Goal: Information Seeking & Learning: Learn about a topic

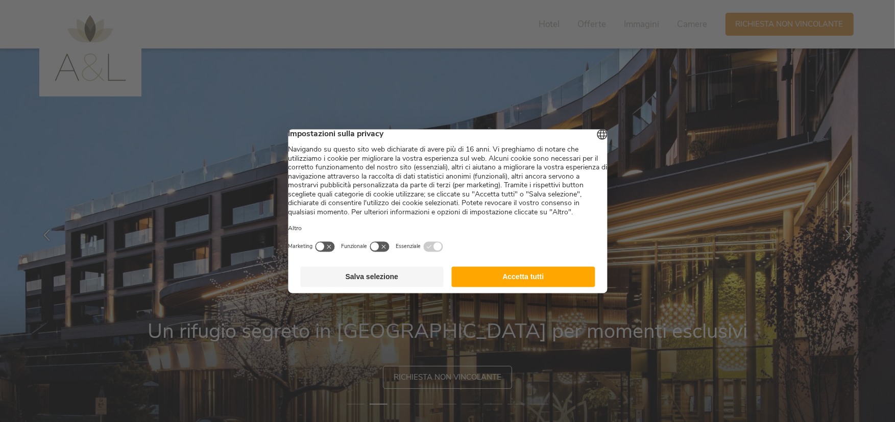
click at [509, 285] on button "Accetta tutti" at bounding box center [523, 276] width 143 height 20
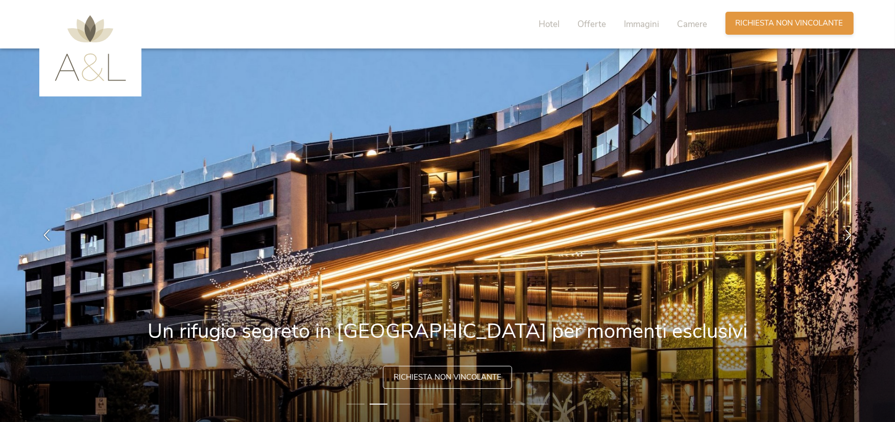
click at [800, 30] on div "Richiesta [PERSON_NAME] non vincolante" at bounding box center [789, 23] width 128 height 23
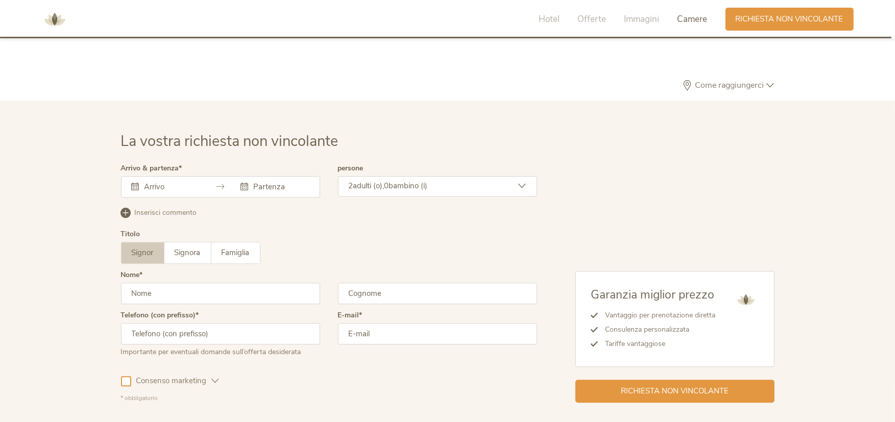
scroll to position [3071, 0]
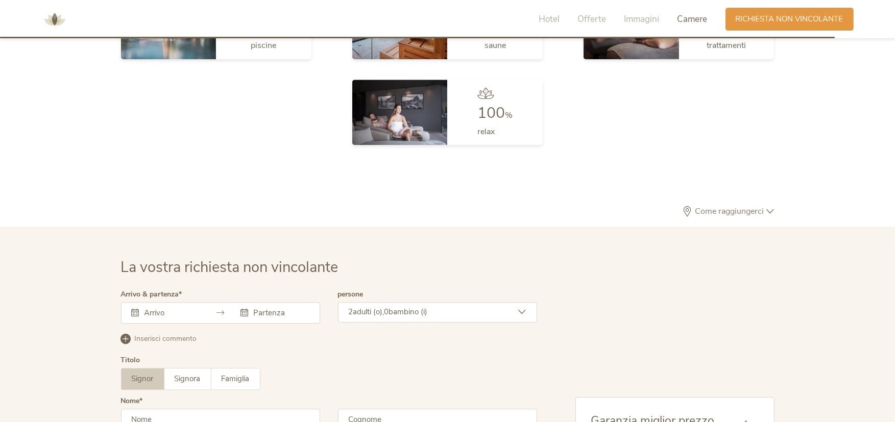
click at [698, 17] on span "Camere" at bounding box center [692, 19] width 30 height 12
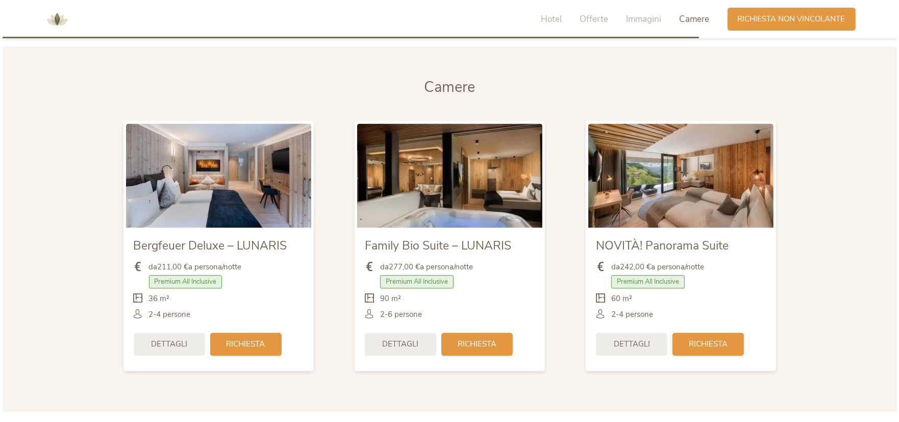
scroll to position [2381, 0]
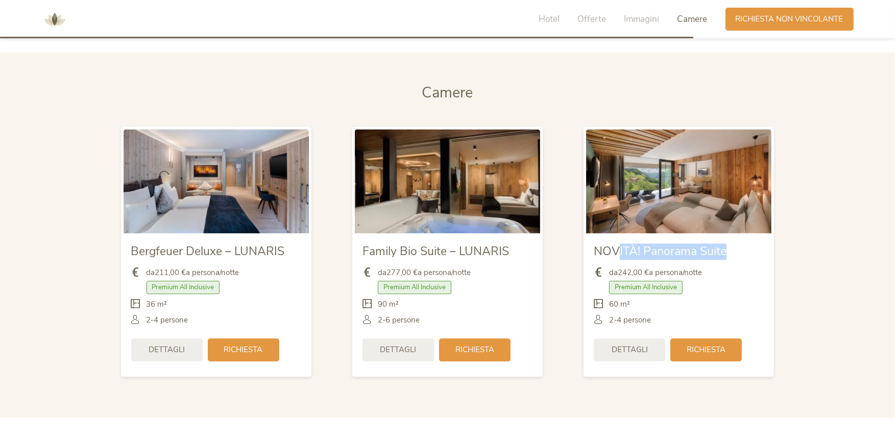
drag, startPoint x: 657, startPoint y: 253, endPoint x: 737, endPoint y: 249, distance: 79.7
click at [737, 249] on div "NOVITÀ! Panorama Suite" at bounding box center [679, 250] width 170 height 19
click at [176, 352] on span "Dettagli" at bounding box center [167, 348] width 36 height 11
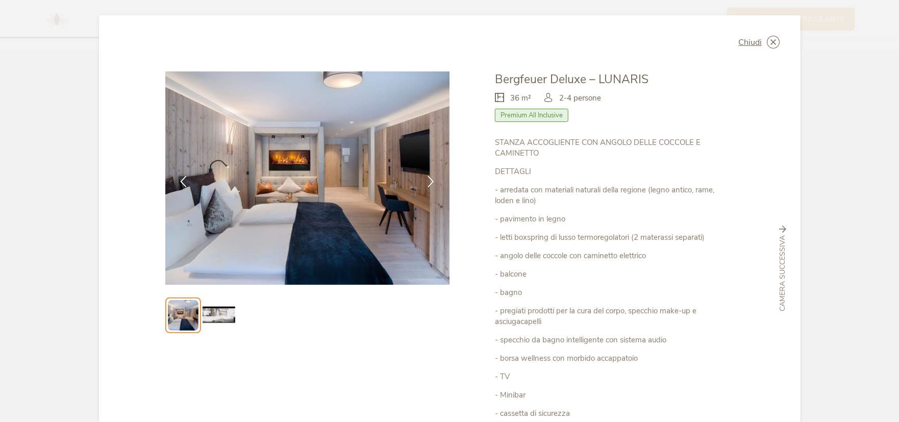
click at [213, 312] on img at bounding box center [219, 315] width 33 height 33
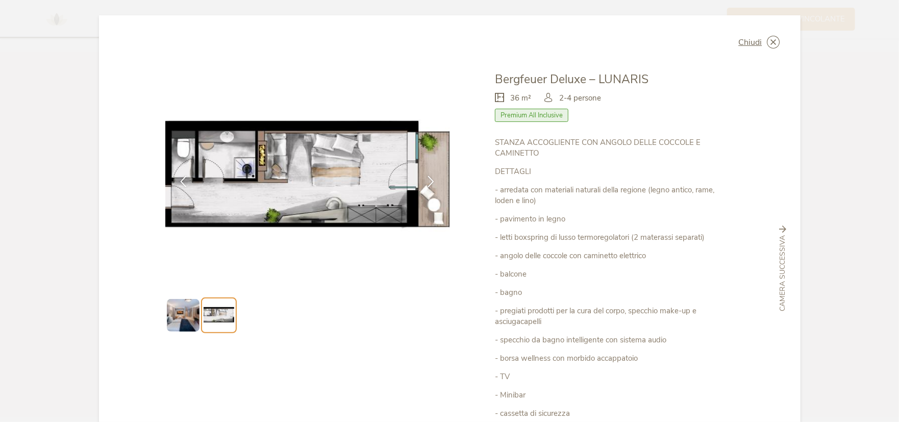
click at [177, 321] on img at bounding box center [183, 315] width 33 height 33
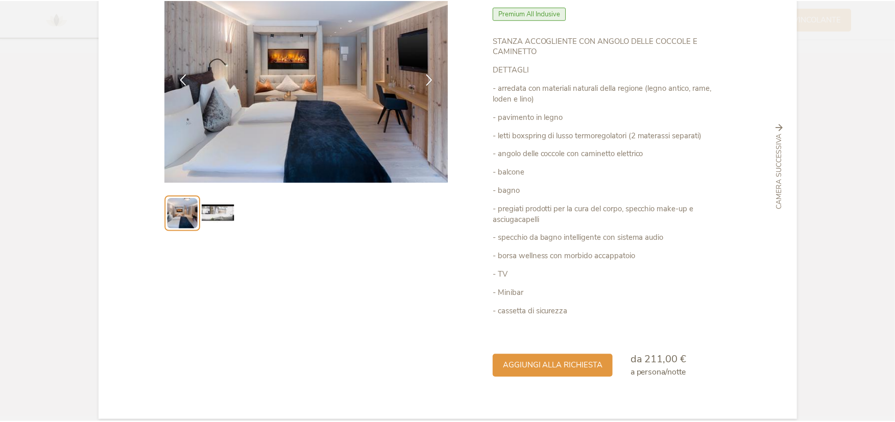
scroll to position [0, 0]
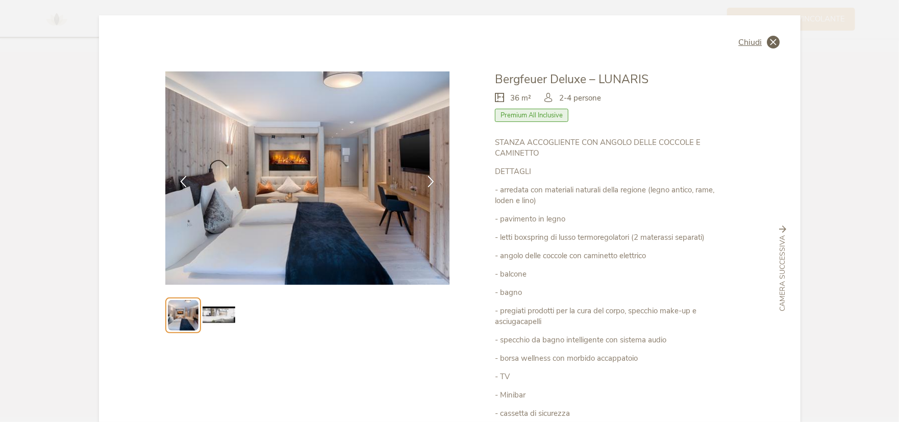
click at [769, 40] on icon at bounding box center [774, 42] width 13 height 13
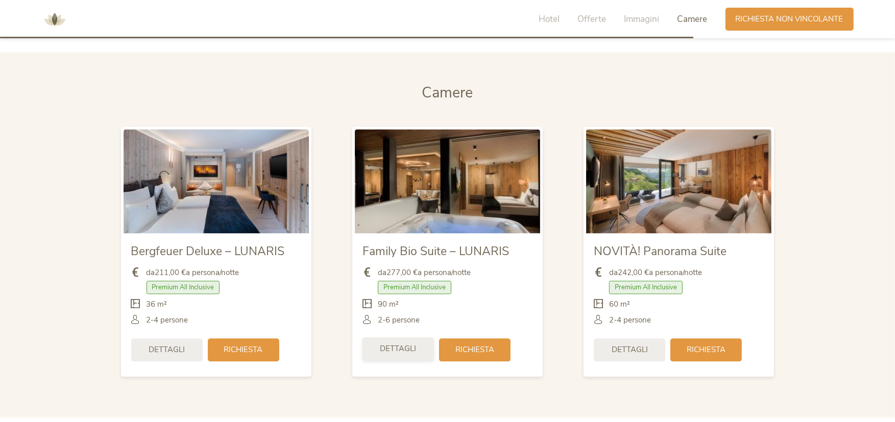
click at [409, 347] on span "Dettagli" at bounding box center [398, 348] width 36 height 11
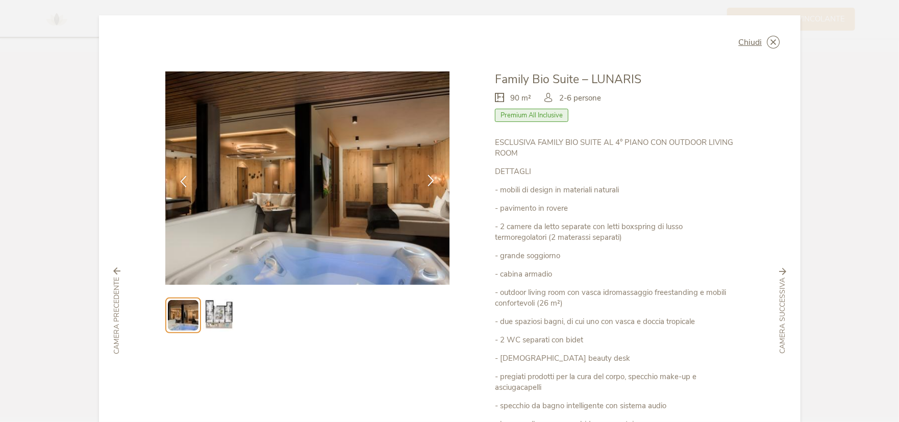
click at [431, 181] on icon at bounding box center [431, 181] width 12 height 12
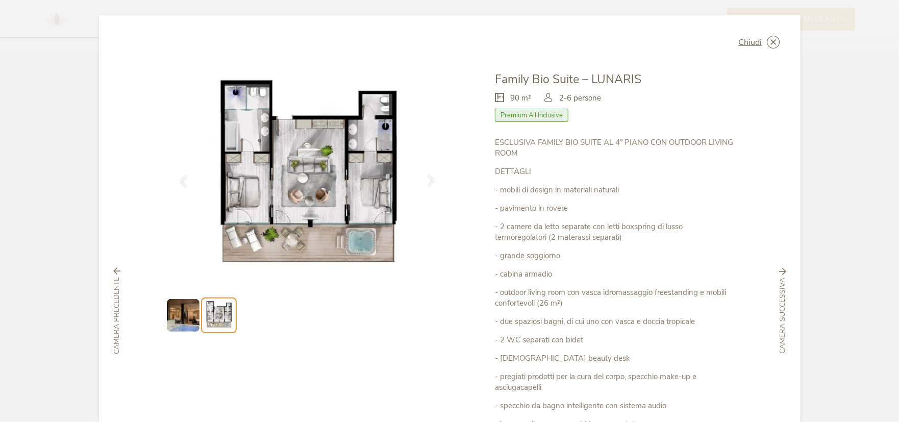
click at [431, 181] on icon at bounding box center [431, 181] width 12 height 12
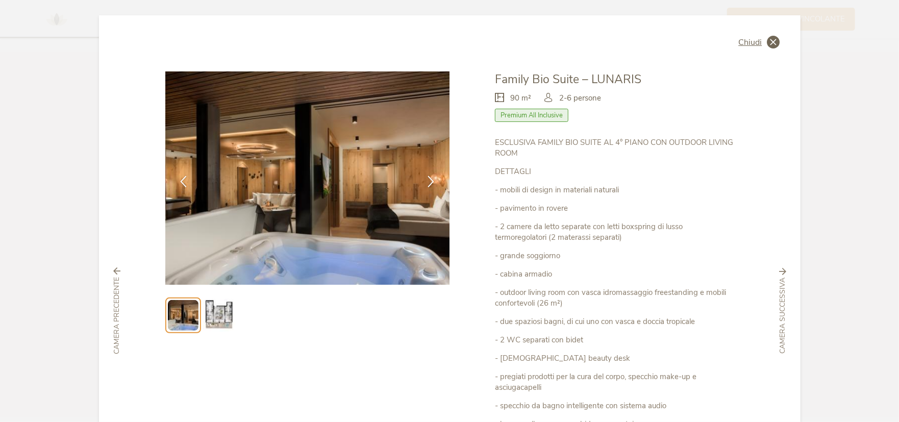
click at [756, 41] on span "Chiudi" at bounding box center [750, 42] width 23 height 8
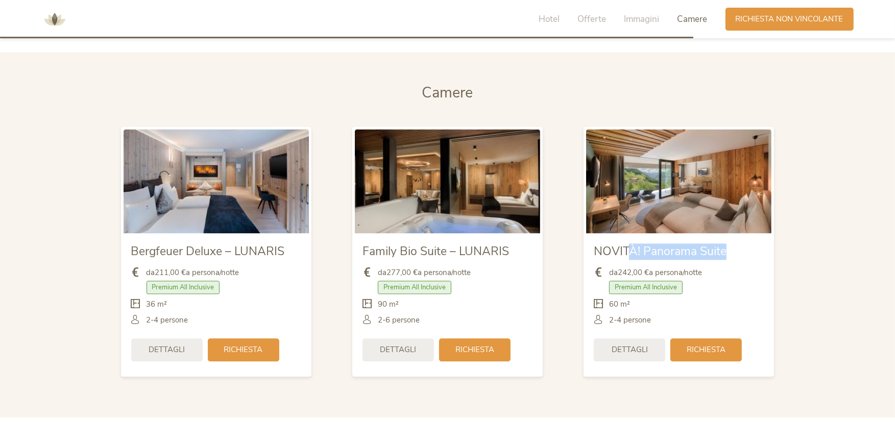
drag, startPoint x: 666, startPoint y: 256, endPoint x: 734, endPoint y: 256, distance: 68.4
click at [734, 256] on div "NOVITÀ! Panorama Suite" at bounding box center [679, 250] width 170 height 19
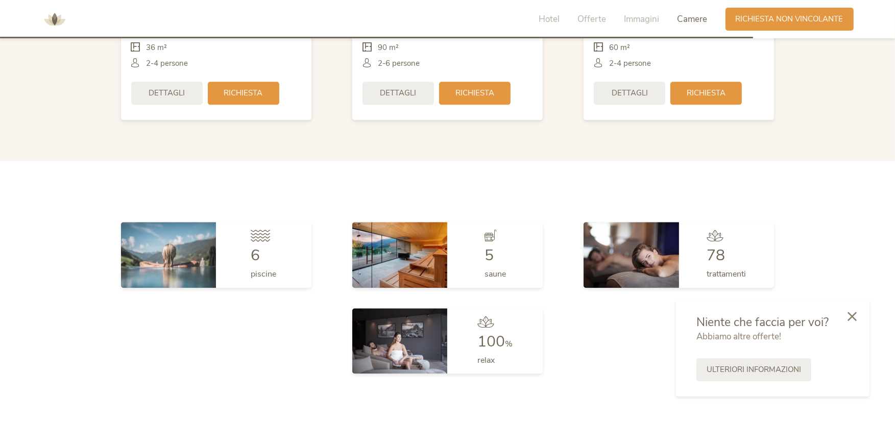
scroll to position [2739, 0]
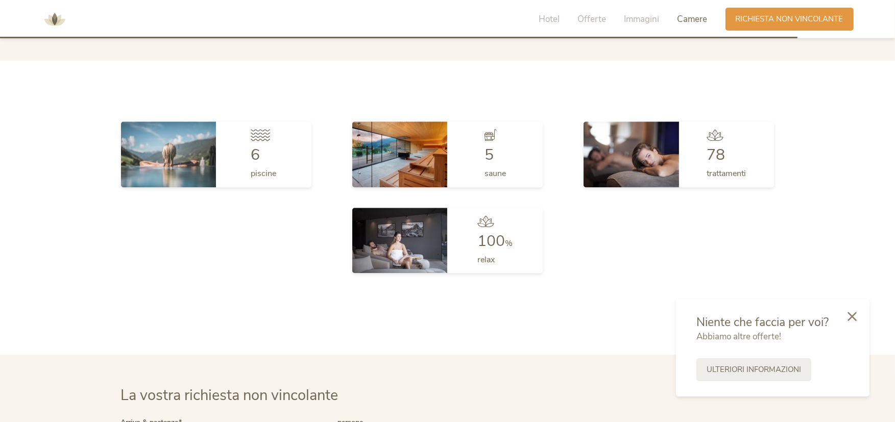
click at [845, 311] on div at bounding box center [851, 317] width 35 height 36
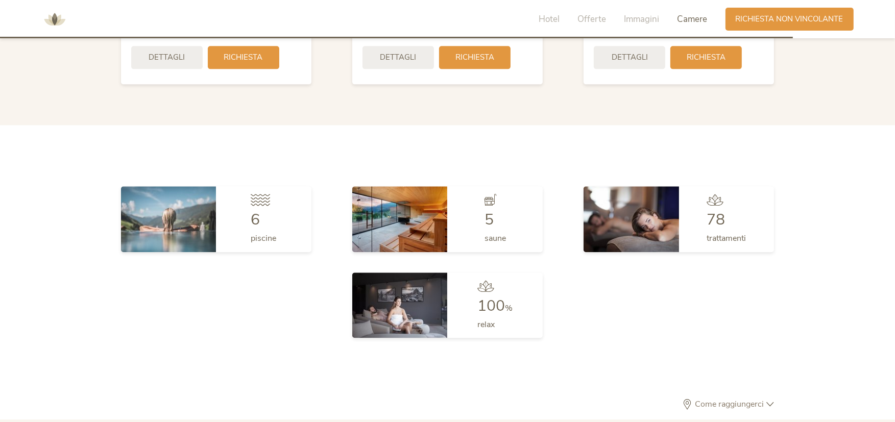
scroll to position [2534, 0]
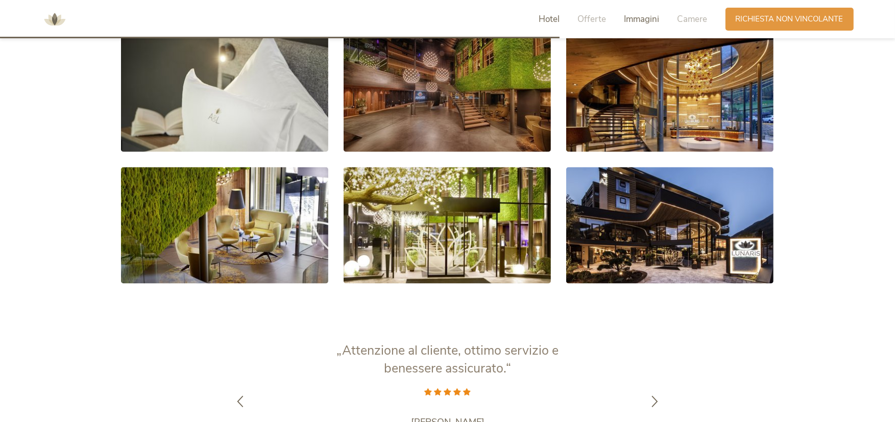
click at [553, 17] on span "Hotel" at bounding box center [549, 19] width 21 height 12
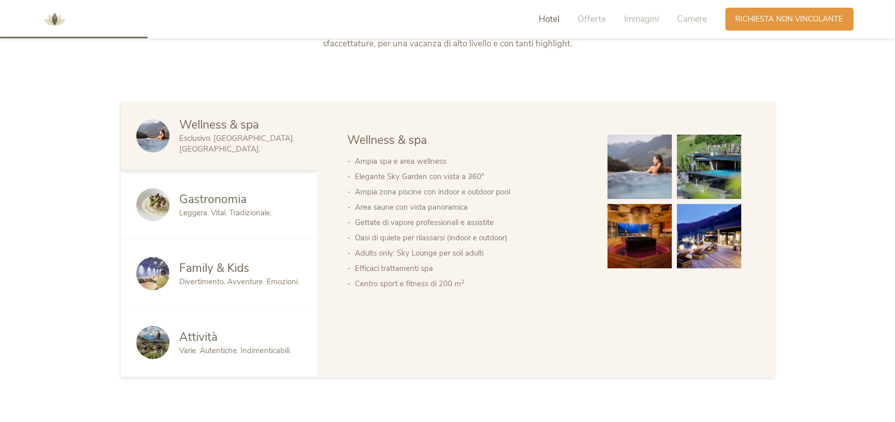
scroll to position [559, 0]
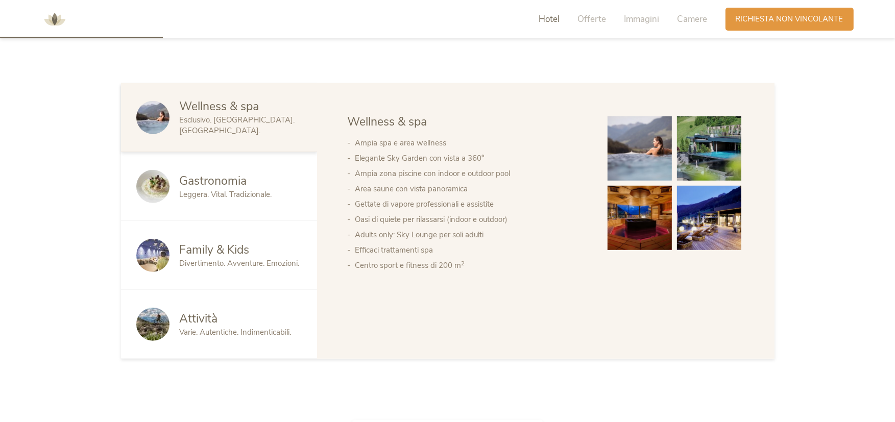
click at [201, 267] on span "Divertimento. Avventure. Emozioni." at bounding box center [240, 263] width 120 height 10
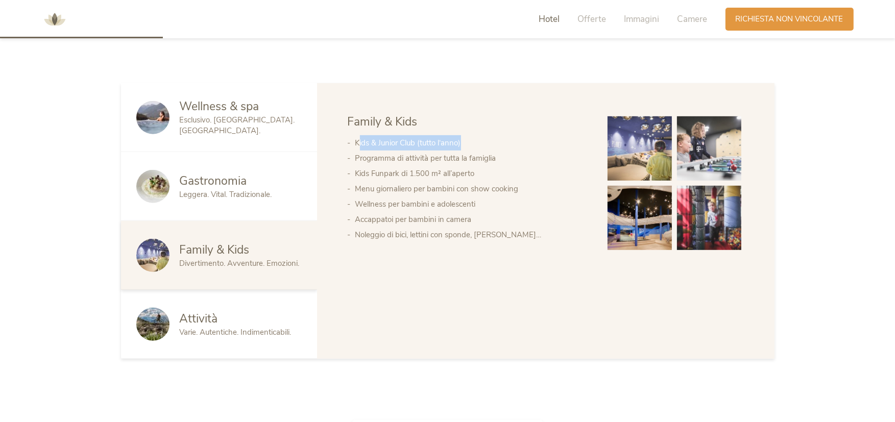
drag, startPoint x: 359, startPoint y: 143, endPoint x: 498, endPoint y: 143, distance: 138.8
click at [498, 143] on li "Kids & Junior Club (tutto l‘anno)" at bounding box center [471, 142] width 232 height 15
drag, startPoint x: 416, startPoint y: 156, endPoint x: 512, endPoint y: 155, distance: 96.0
click at [512, 155] on li "Programma di attività per tutta la famiglia" at bounding box center [471, 158] width 232 height 15
drag, startPoint x: 366, startPoint y: 175, endPoint x: 501, endPoint y: 172, distance: 134.8
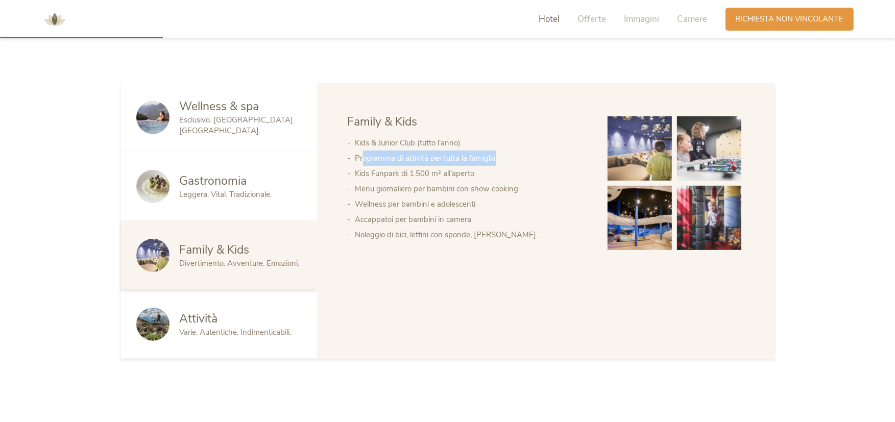
click at [501, 172] on li "Kids Funpark di 1.500 m² all’aperto" at bounding box center [471, 173] width 232 height 15
drag, startPoint x: 382, startPoint y: 188, endPoint x: 527, endPoint y: 188, distance: 145.5
click at [527, 188] on li "Menu giornaliero per bambini con show cooking" at bounding box center [471, 188] width 232 height 15
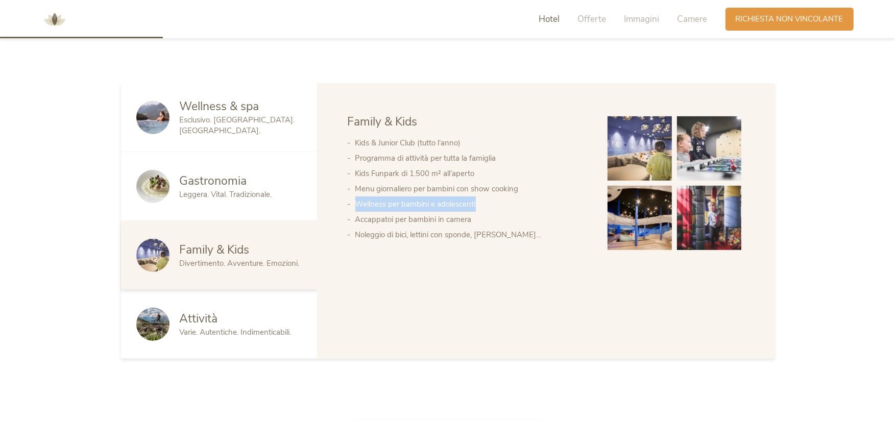
drag, startPoint x: 355, startPoint y: 204, endPoint x: 509, endPoint y: 207, distance: 154.7
click at [509, 207] on li "Wellness per bambini e adolescenti" at bounding box center [471, 203] width 232 height 15
drag, startPoint x: 389, startPoint y: 221, endPoint x: 466, endPoint y: 221, distance: 77.6
click at [466, 221] on li "Accappatoi per bambini in camera" at bounding box center [471, 219] width 232 height 15
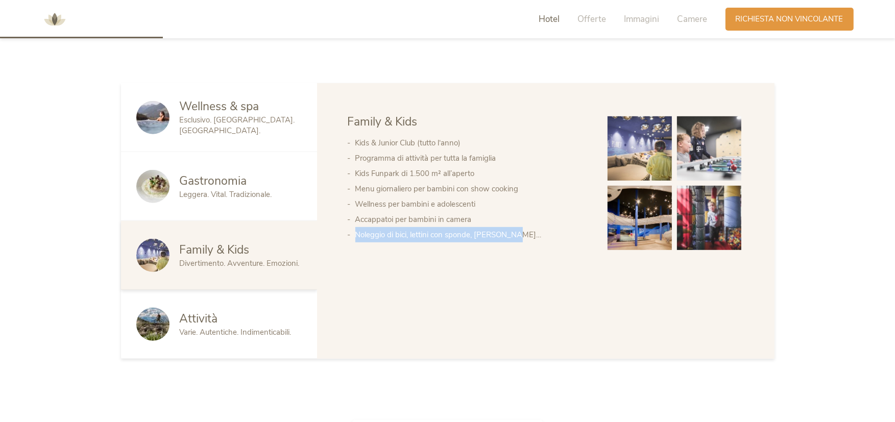
drag, startPoint x: 354, startPoint y: 237, endPoint x: 512, endPoint y: 238, distance: 158.2
click at [512, 238] on ul "Kids & Junior Club (tutto l‘anno) Programma di attività per tutta la famiglia K…" at bounding box center [467, 188] width 239 height 107
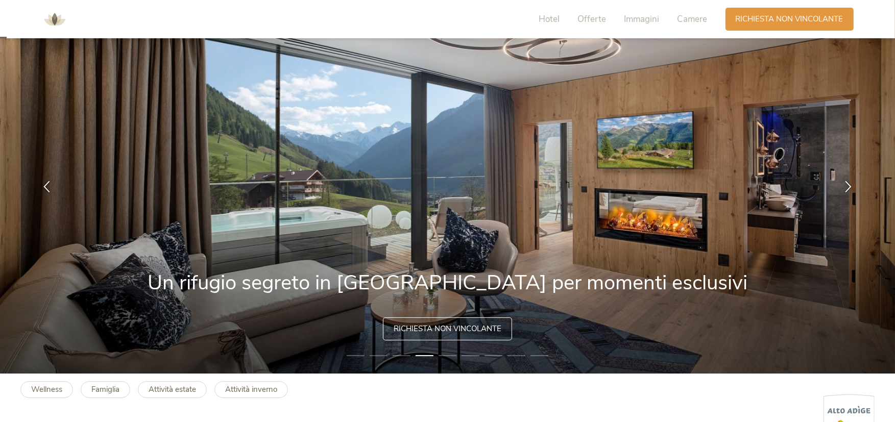
scroll to position [0, 0]
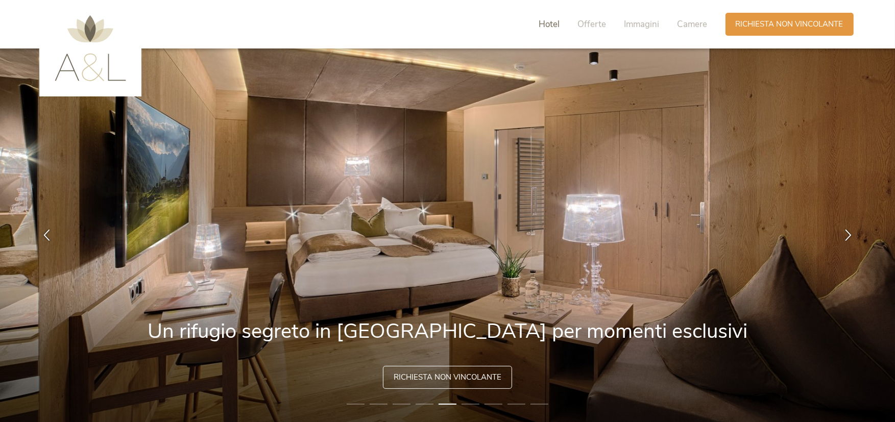
click at [551, 27] on span "Hotel" at bounding box center [549, 24] width 21 height 12
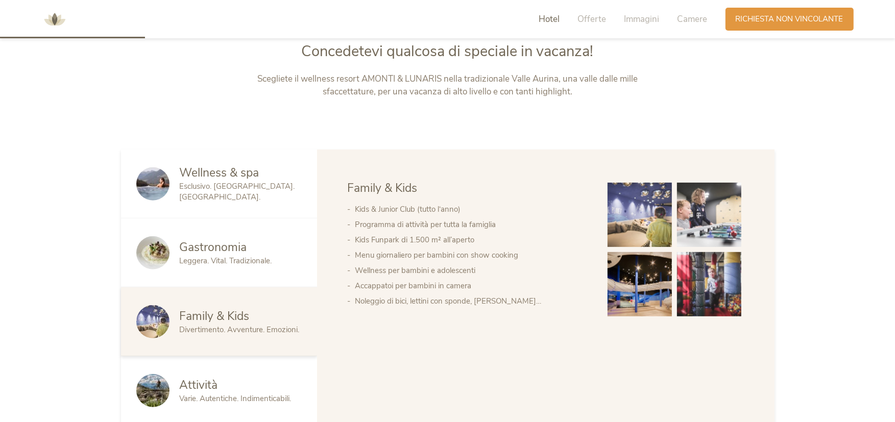
scroll to position [508, 0]
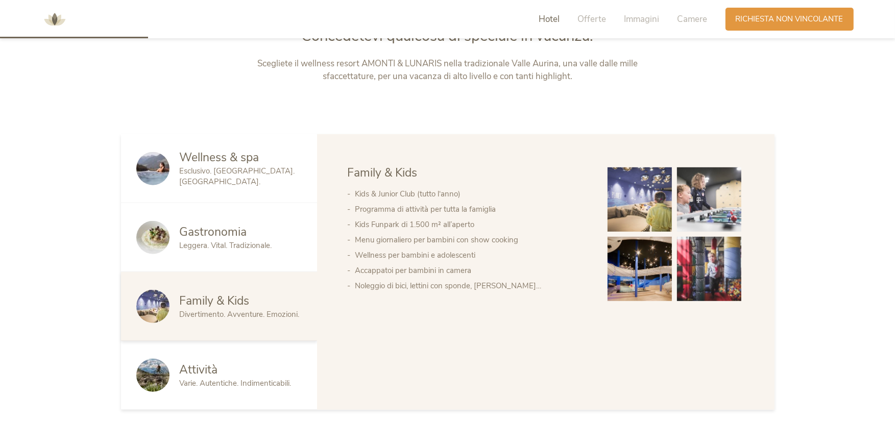
click at [241, 355] on div "Attività Varie. Autentiche. Indimenticabili." at bounding box center [219, 375] width 196 height 69
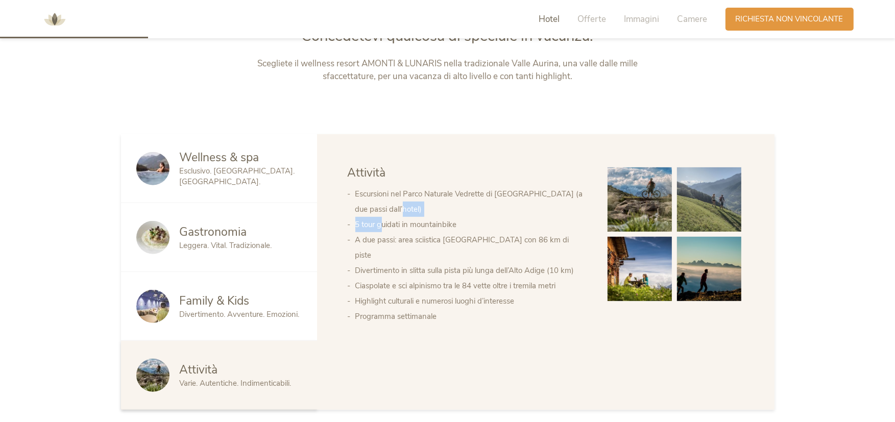
drag, startPoint x: 381, startPoint y: 220, endPoint x: 520, endPoint y: 214, distance: 139.0
click at [520, 214] on ul "Escursioni nel Parco Naturale Vedrette di [GEOGRAPHIC_DATA] (a due passi dall’h…" at bounding box center [467, 255] width 239 height 138
drag, startPoint x: 421, startPoint y: 235, endPoint x: 525, endPoint y: 240, distance: 104.8
click at [539, 233] on li "A due passi: area sciistica [GEOGRAPHIC_DATA] con 86 km di piste" at bounding box center [471, 247] width 232 height 31
drag, startPoint x: 388, startPoint y: 254, endPoint x: 527, endPoint y: 255, distance: 139.3
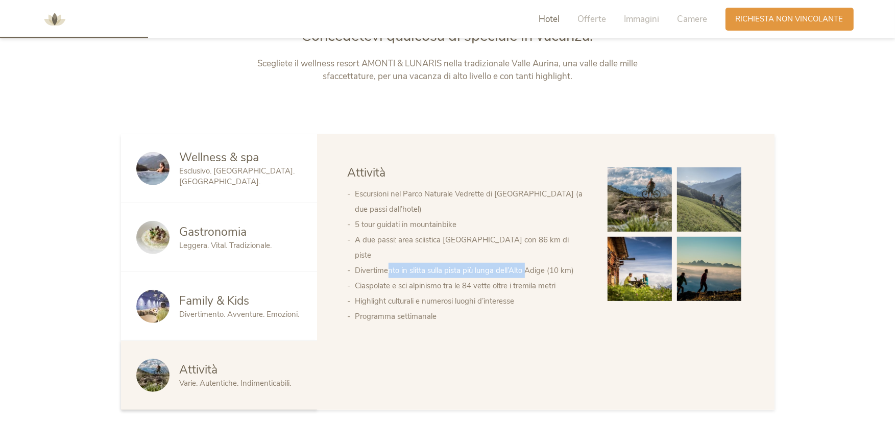
click at [527, 263] on li "Divertimento in slitta sulla pista più lunga dell’Alto Adige (10 km)" at bounding box center [471, 270] width 232 height 15
drag, startPoint x: 366, startPoint y: 270, endPoint x: 536, endPoint y: 269, distance: 170.5
click at [536, 278] on li "Ciaspolate e sci alpinismo tra le 84 vette oltre i tremila metri" at bounding box center [471, 285] width 232 height 15
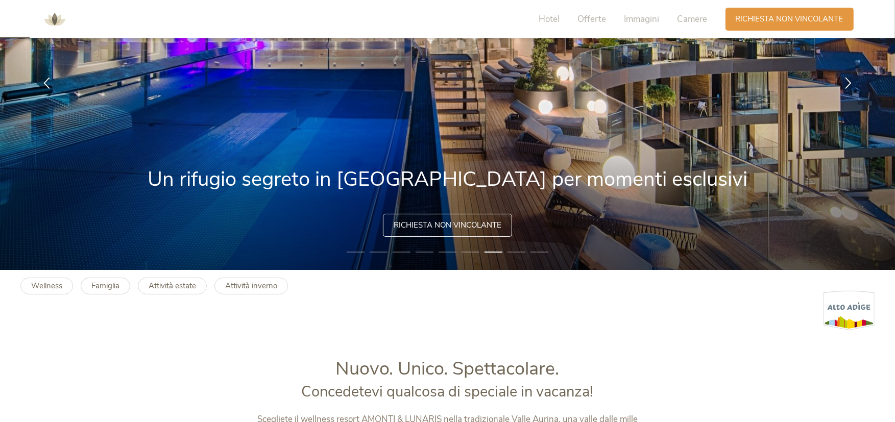
scroll to position [100, 0]
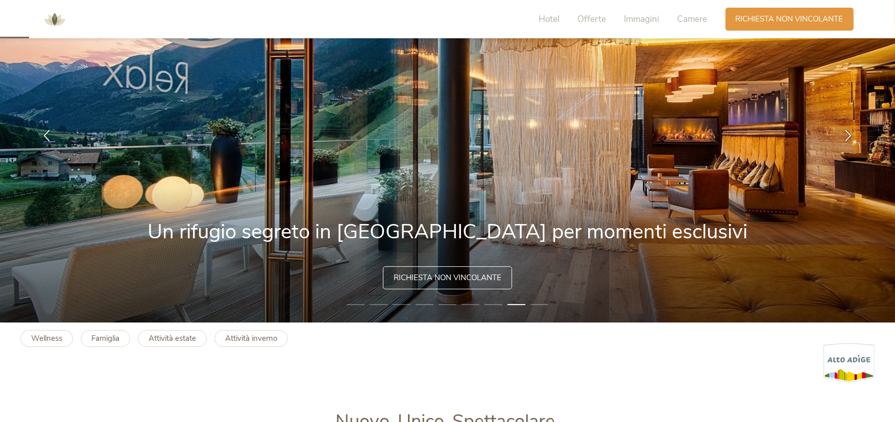
click at [592, 28] on div "Hotel Offerte Immagini Camere" at bounding box center [625, 19] width 199 height 23
click at [593, 16] on span "Offerte" at bounding box center [592, 19] width 29 height 12
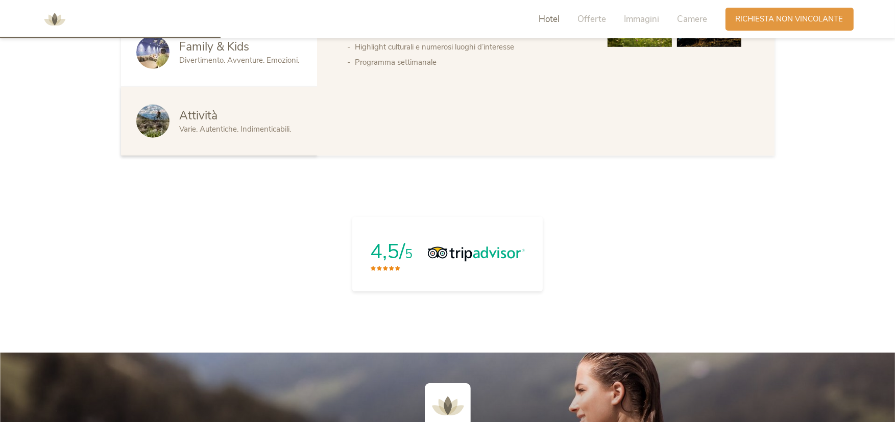
scroll to position [757, 0]
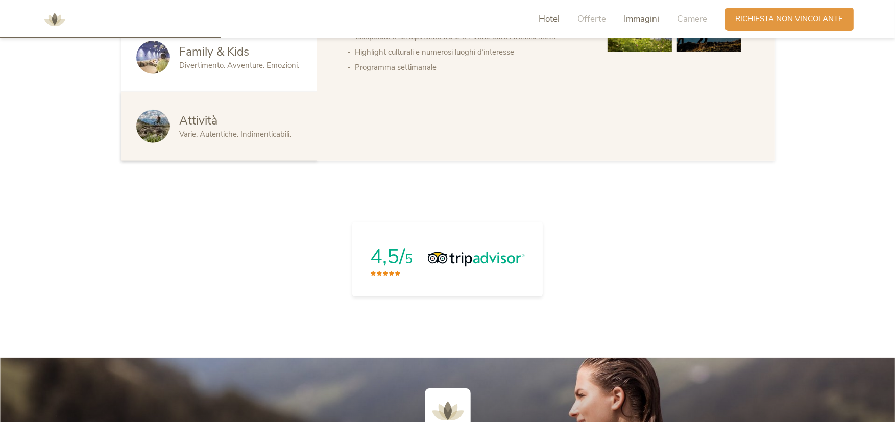
click at [625, 20] on span "Immagini" at bounding box center [641, 19] width 35 height 12
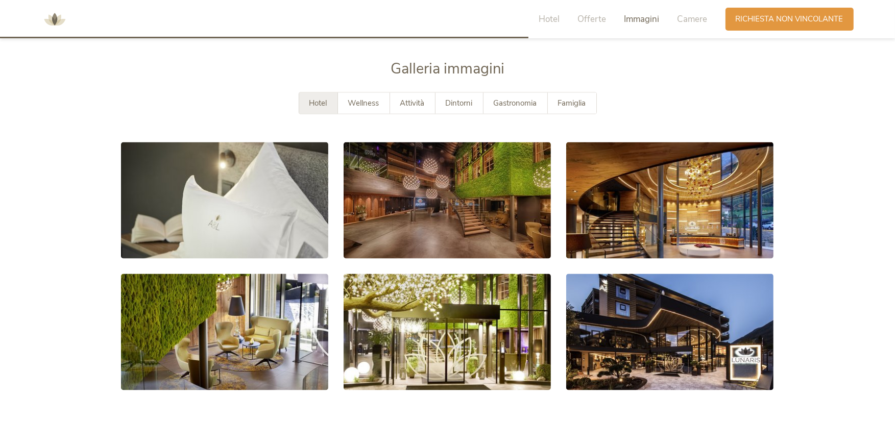
scroll to position [1822, 0]
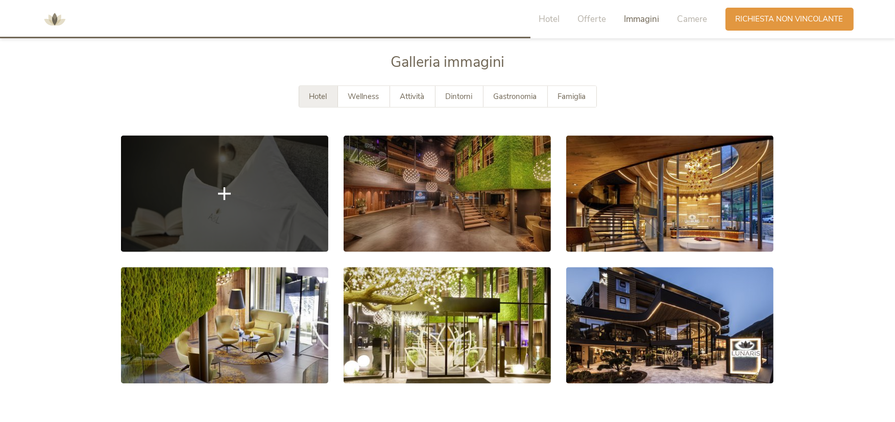
click at [227, 161] on link at bounding box center [224, 194] width 207 height 116
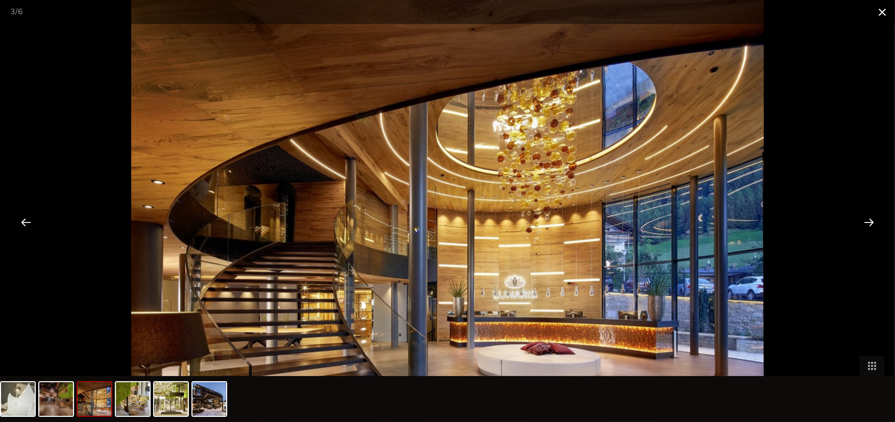
drag, startPoint x: 880, startPoint y: 9, endPoint x: 876, endPoint y: 13, distance: 6.1
click at [881, 9] on span at bounding box center [882, 12] width 26 height 24
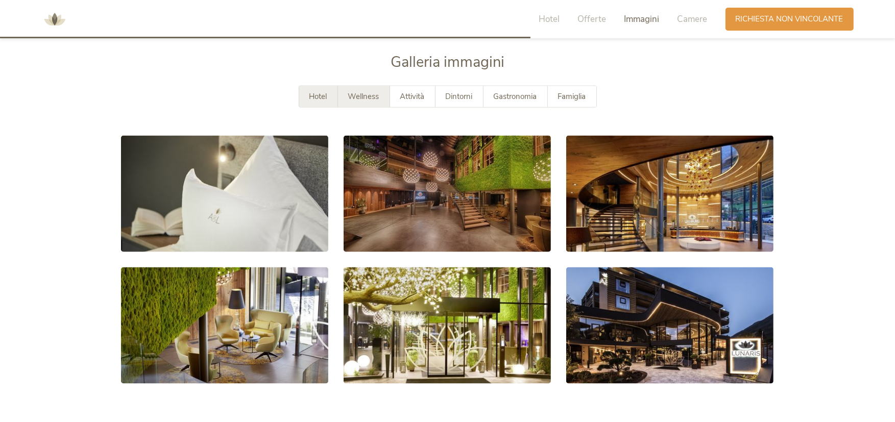
click at [359, 94] on span "Wellness" at bounding box center [363, 96] width 31 height 10
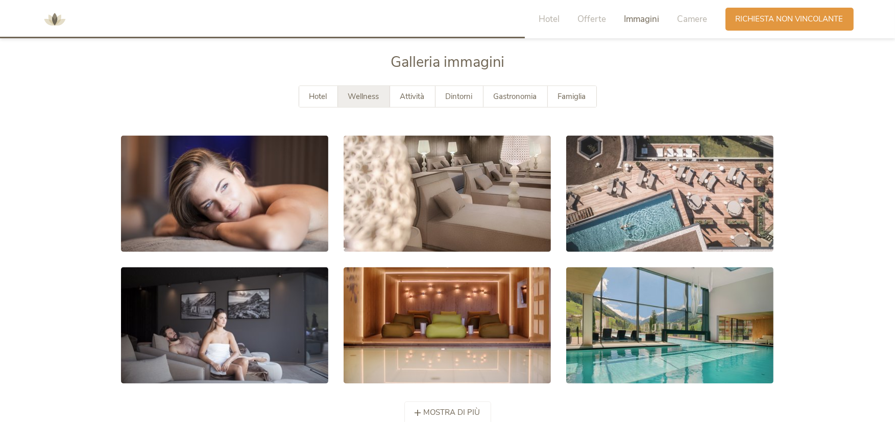
click at [420, 86] on div "Hotel Wellness Attività Dintorni Gastronomia Famiglia" at bounding box center [448, 97] width 298 height 22
click at [422, 95] on span "Attività" at bounding box center [412, 96] width 24 height 10
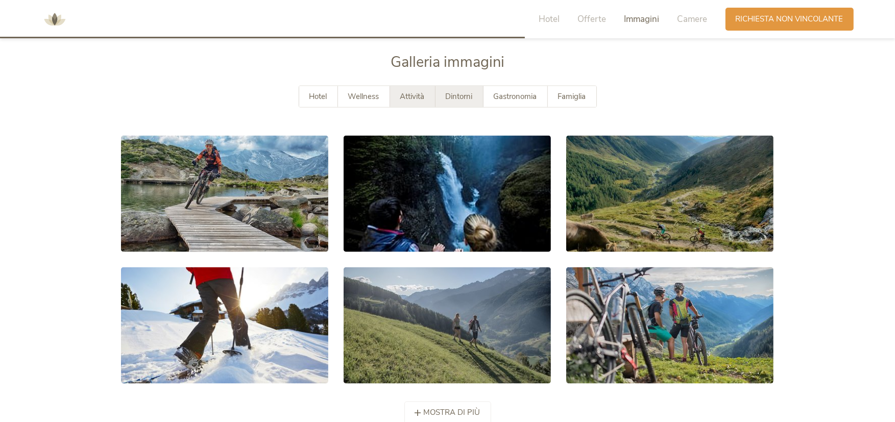
click at [459, 91] on span "Dintorni" at bounding box center [459, 96] width 27 height 10
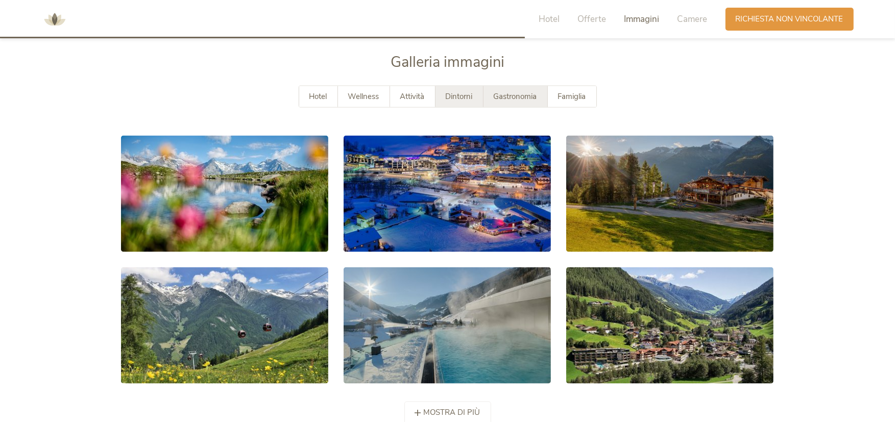
click at [512, 95] on span "Gastronomia" at bounding box center [515, 96] width 43 height 10
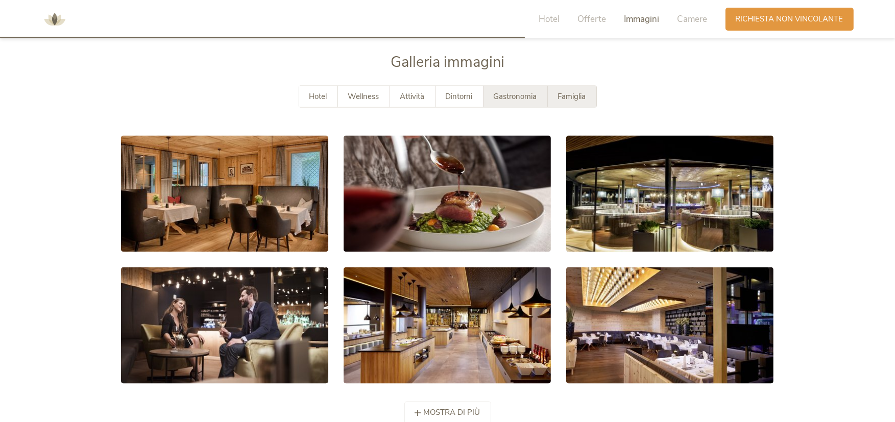
click at [574, 98] on span "Famiglia" at bounding box center [572, 96] width 28 height 10
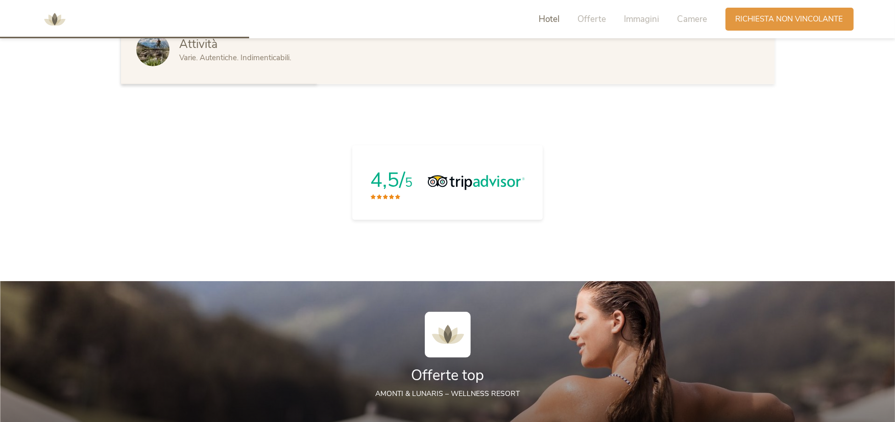
scroll to position [750, 0]
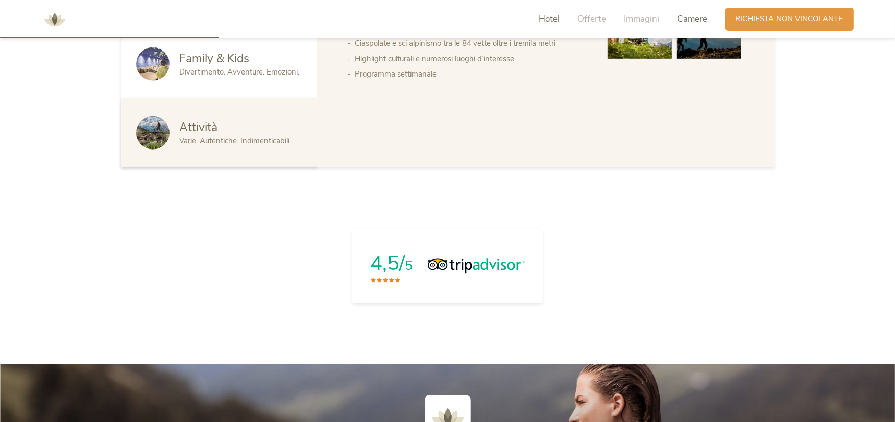
click at [700, 21] on span "Camere" at bounding box center [692, 19] width 30 height 12
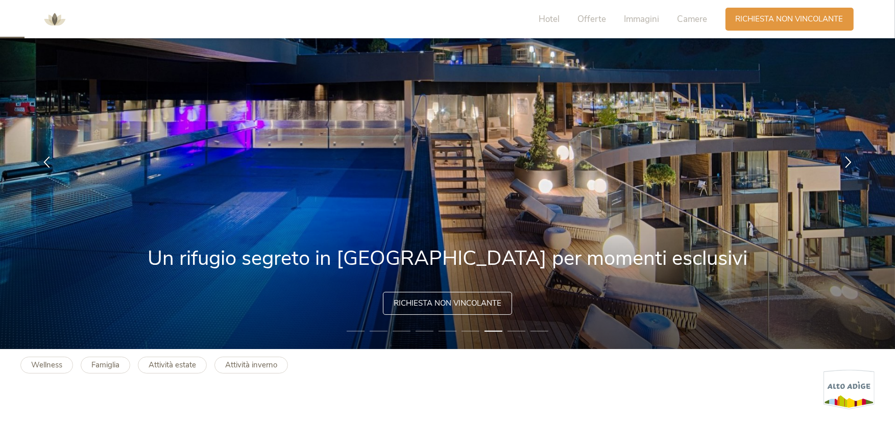
scroll to position [0, 0]
